Goal: Task Accomplishment & Management: Manage account settings

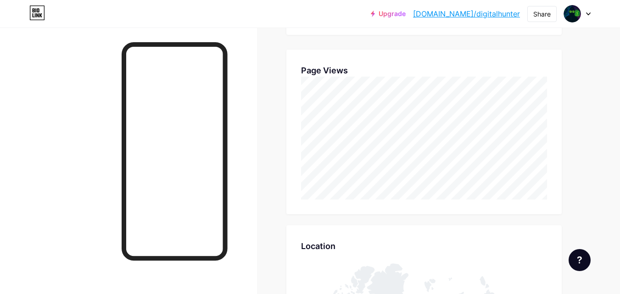
scroll to position [458914, 458588]
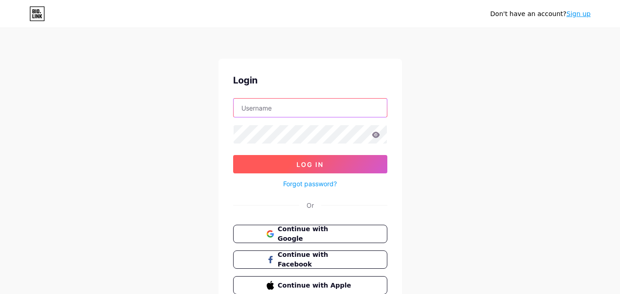
type input "[EMAIL_ADDRESS][DOMAIN_NAME]"
click at [304, 162] on span "Log In" at bounding box center [310, 165] width 27 height 8
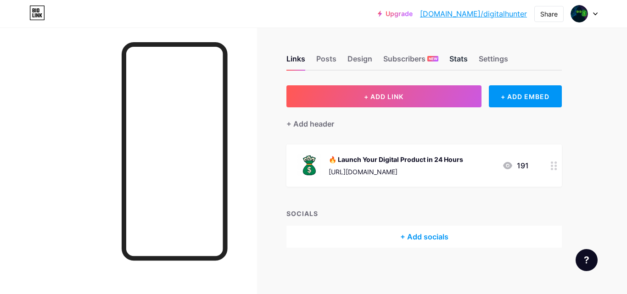
click at [461, 64] on div "Stats" at bounding box center [459, 61] width 18 height 17
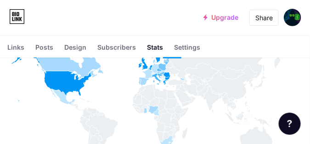
scroll to position [144, 310]
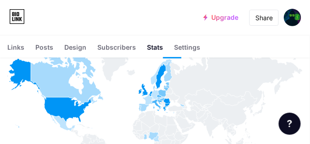
click at [223, 62] on icon at bounding box center [233, 65] width 140 height 84
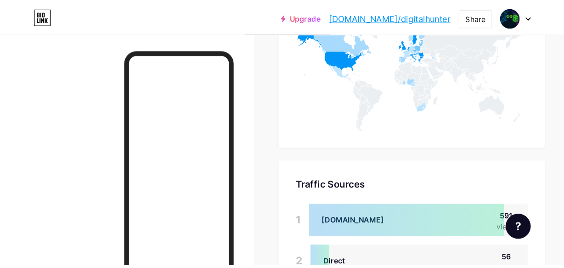
scroll to position [0, 0]
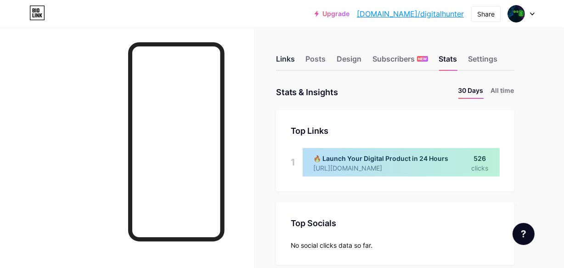
click at [287, 56] on div "Links" at bounding box center [285, 61] width 19 height 17
